Goal: Task Accomplishment & Management: Complete application form

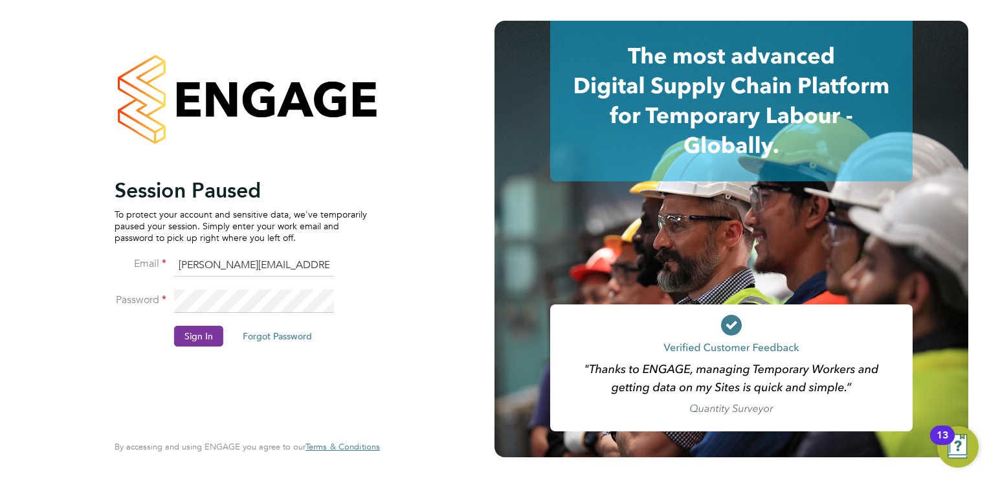
click at [207, 339] on button "Sign In" at bounding box center [198, 336] width 49 height 21
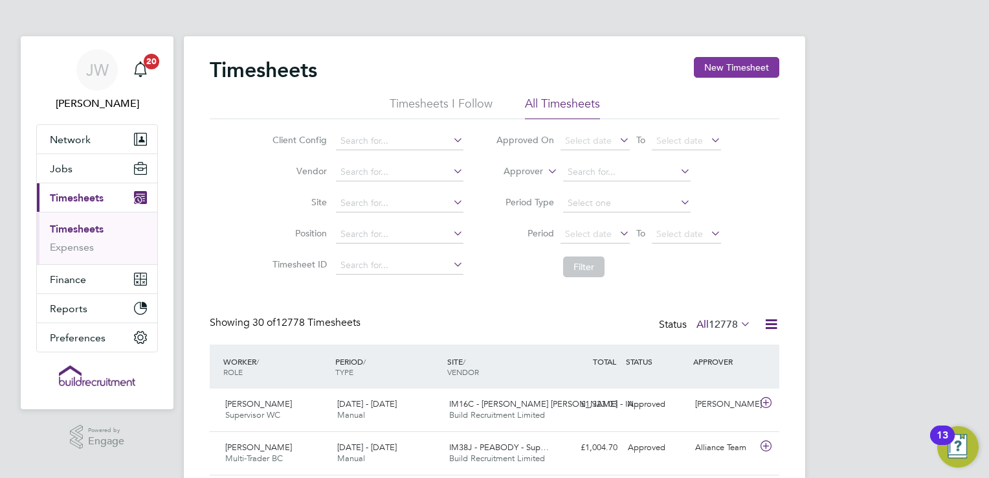
click at [705, 71] on button "New Timesheet" at bounding box center [736, 67] width 85 height 21
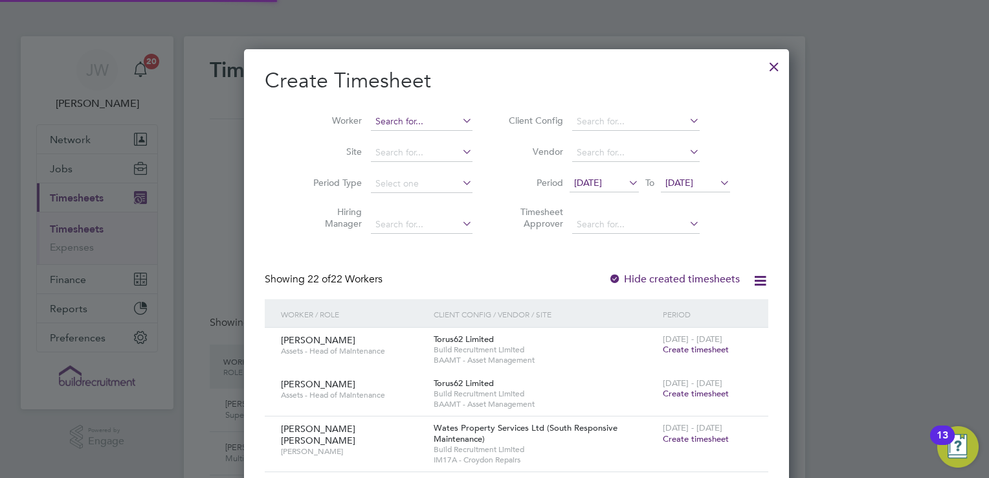
click at [371, 126] on input at bounding box center [422, 122] width 102 height 18
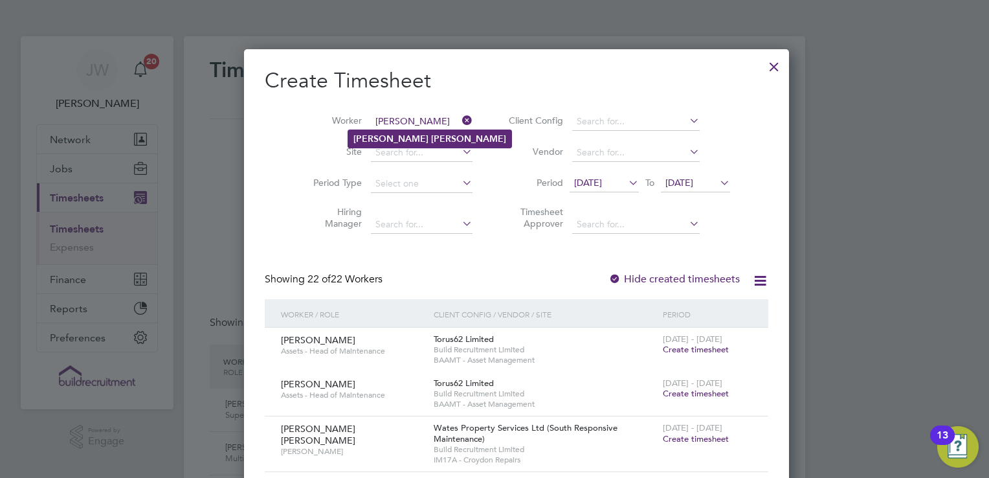
click at [373, 136] on b "James" at bounding box center [391, 138] width 75 height 11
type input "James Fisher"
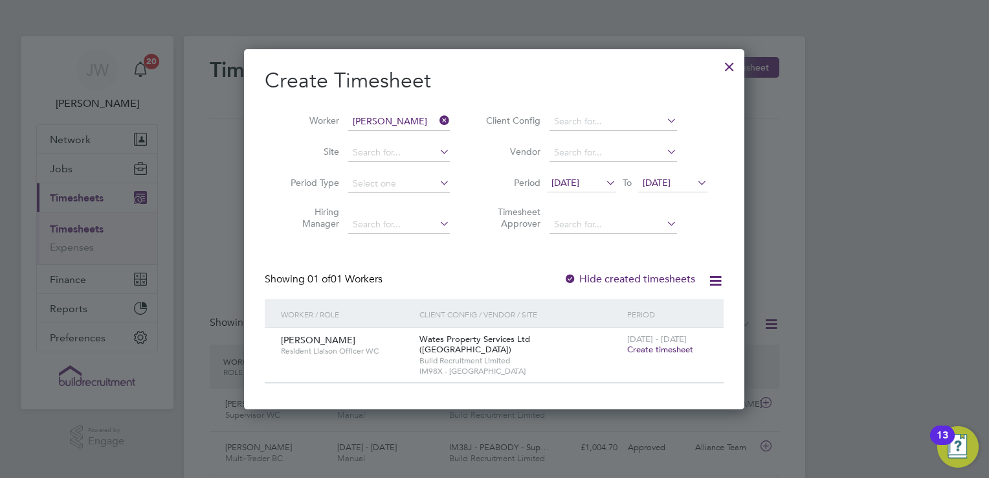
click at [671, 351] on span "Create timesheet" at bounding box center [660, 349] width 66 height 11
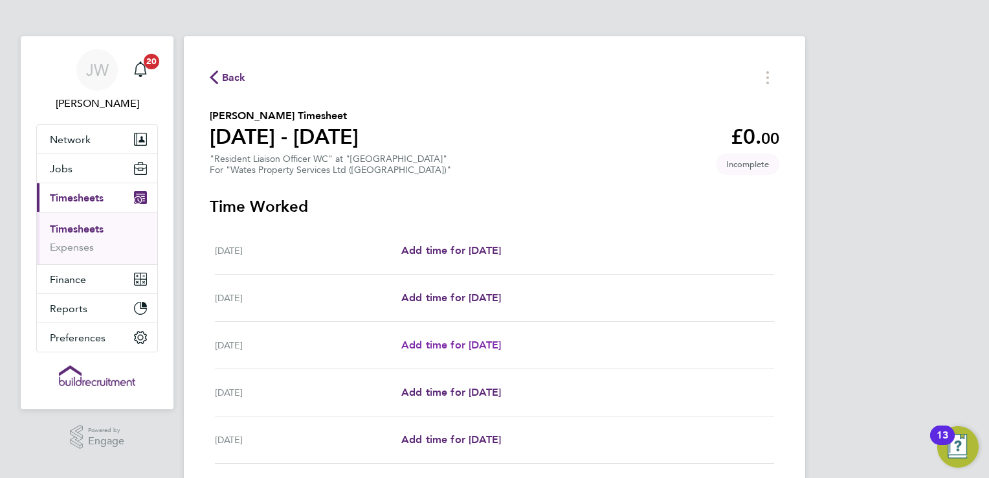
click at [475, 339] on span "Add time for Wed 20 Aug" at bounding box center [451, 345] width 100 height 12
select select "30"
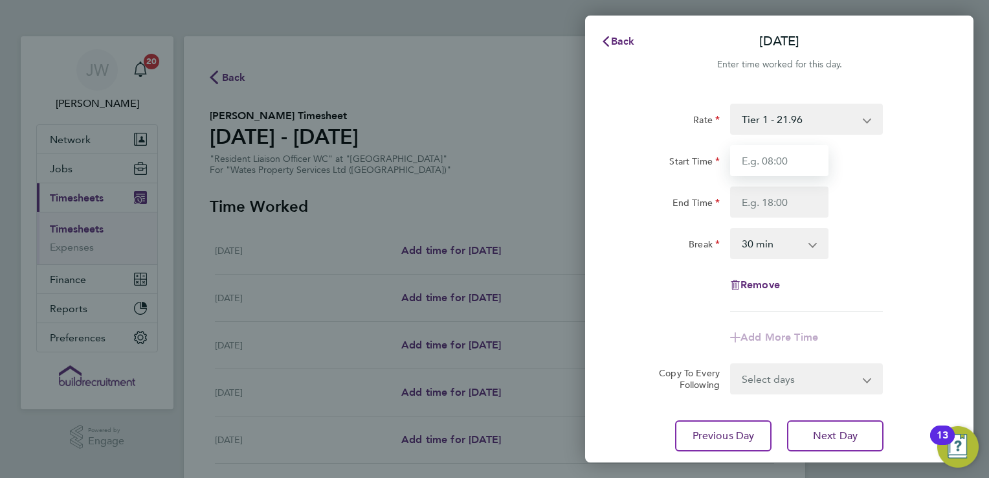
click at [769, 163] on input "Start Time" at bounding box center [779, 160] width 98 height 31
type input "07:30"
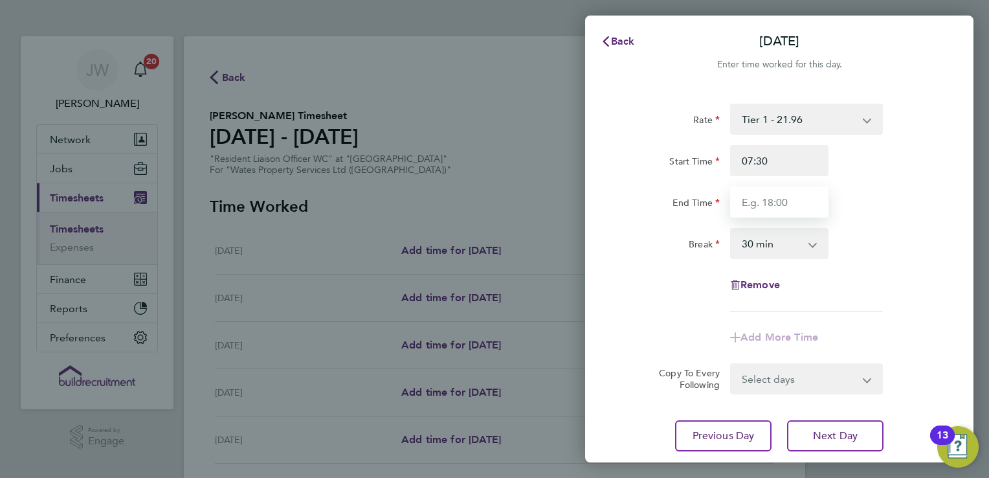
type input "17:00"
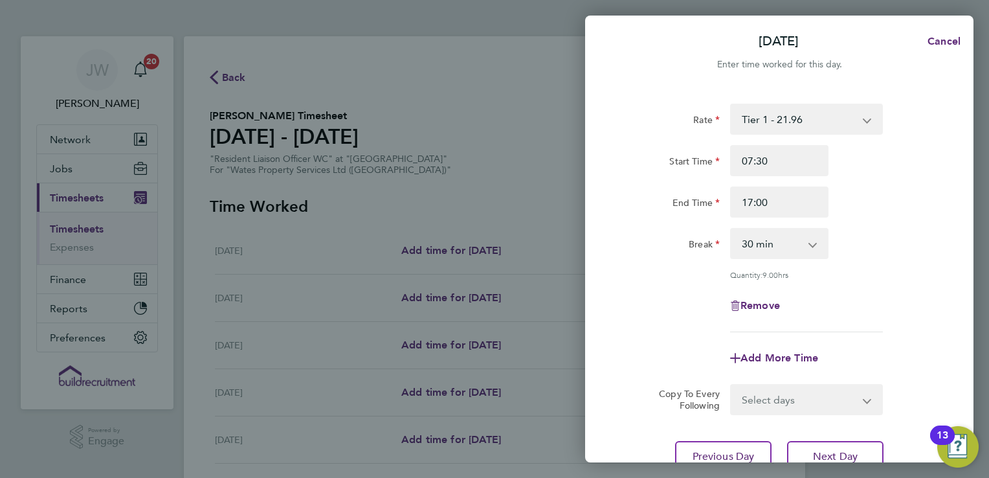
click at [866, 268] on div "Rate Tier 1 - 21.96 Tier 2 - 22.16 Start Time 07:30 End Time 17:00 Break 0 min …" at bounding box center [780, 218] width 316 height 229
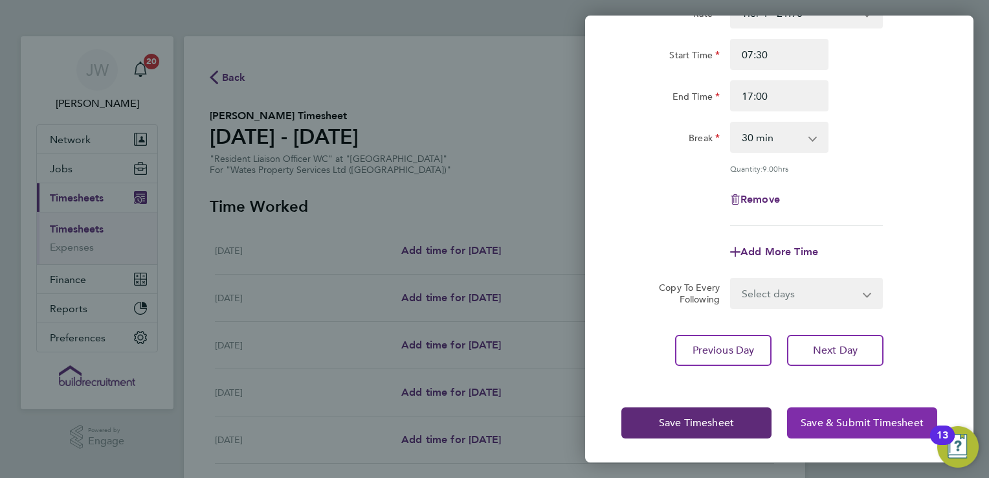
click at [824, 412] on button "Save & Submit Timesheet" at bounding box center [862, 422] width 150 height 31
